Goal: Information Seeking & Learning: Check status

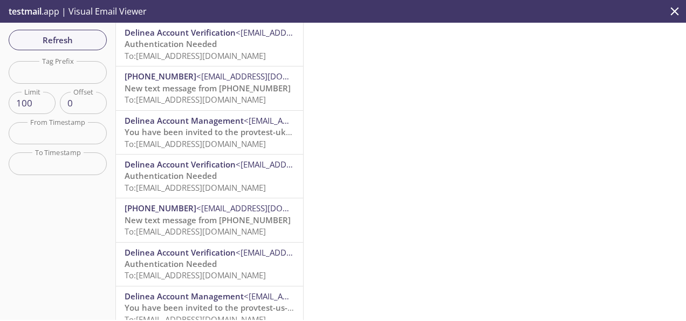
click at [169, 269] on span "Authentication Needed" at bounding box center [171, 263] width 92 height 11
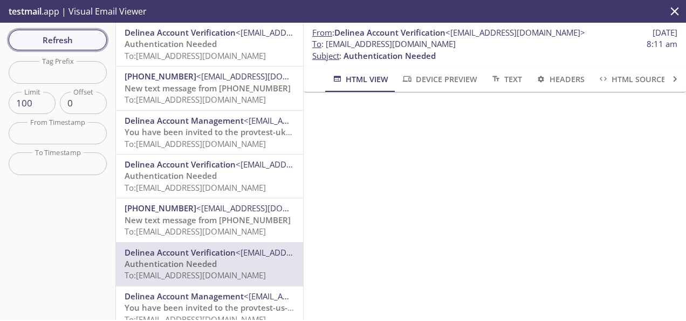
click at [66, 46] on span "Refresh" at bounding box center [57, 40] width 81 height 14
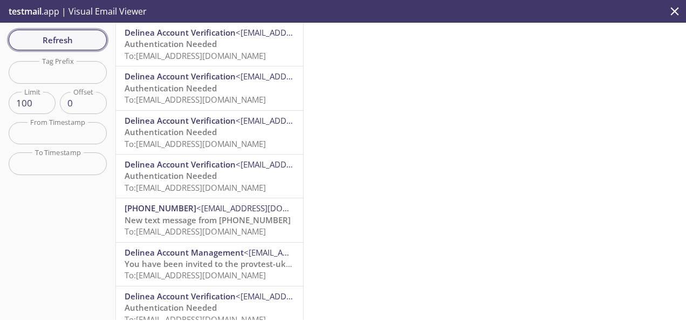
click at [41, 39] on span "Refresh" at bounding box center [57, 40] width 81 height 14
click at [175, 139] on span "To: [EMAIL_ADDRESS][DOMAIN_NAME]" at bounding box center [195, 143] width 141 height 11
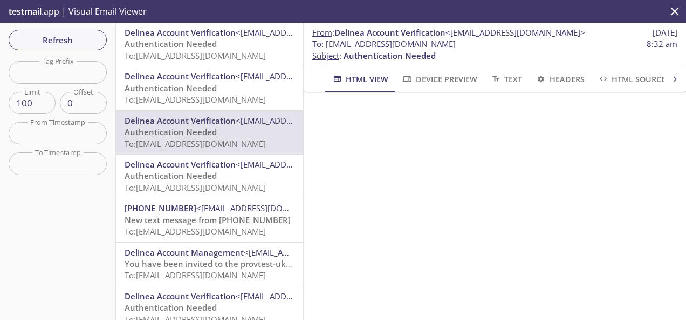
click at [51, 41] on span "Refresh" at bounding box center [57, 40] width 81 height 14
